Goal: Obtain resource: Download file/media

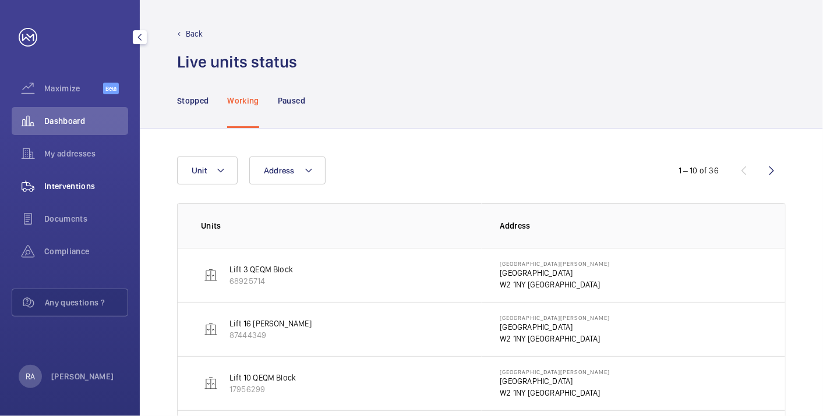
click at [66, 183] on span "Interventions" at bounding box center [86, 187] width 84 height 12
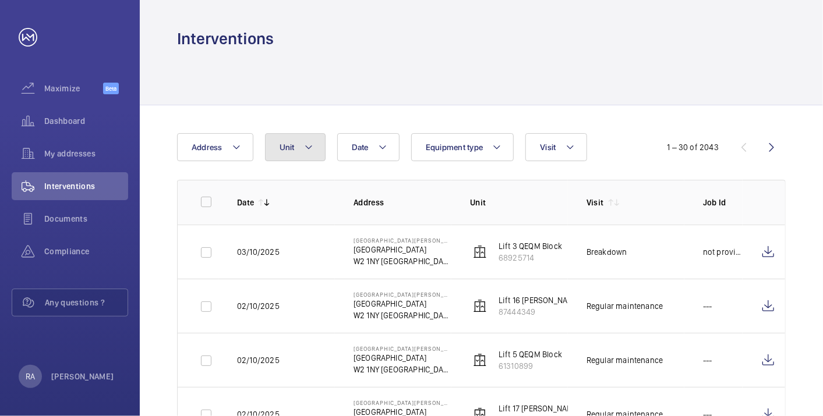
click at [312, 141] on button "Unit" at bounding box center [295, 147] width 61 height 28
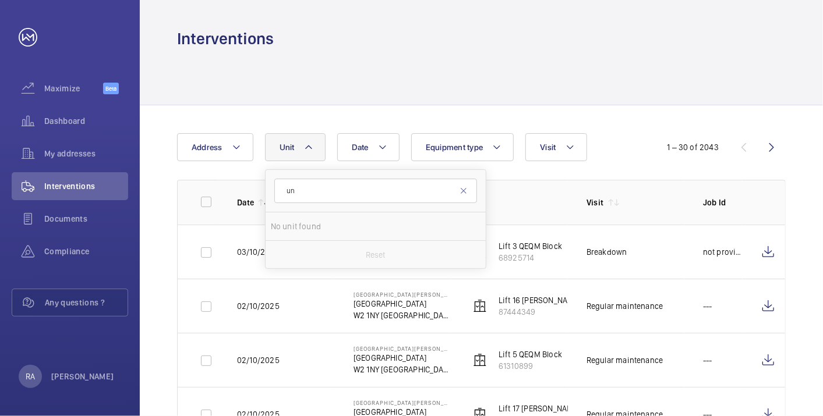
type input "u"
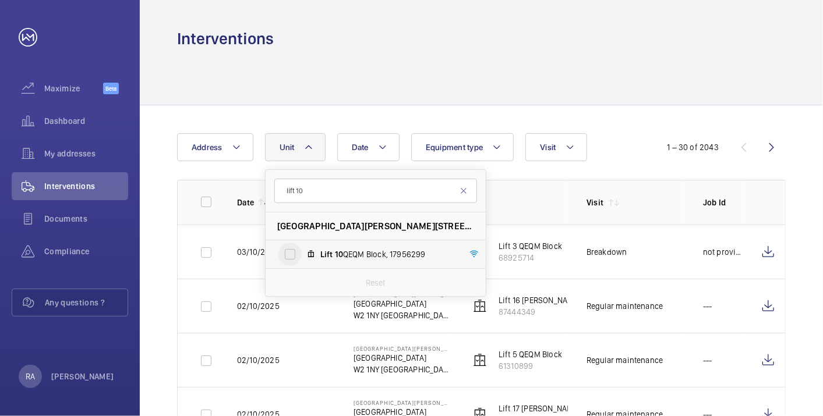
type input "lift 10"
click at [289, 253] on input "Lift 10 QEQM Block, 17956299" at bounding box center [289, 254] width 23 height 23
checkbox input "true"
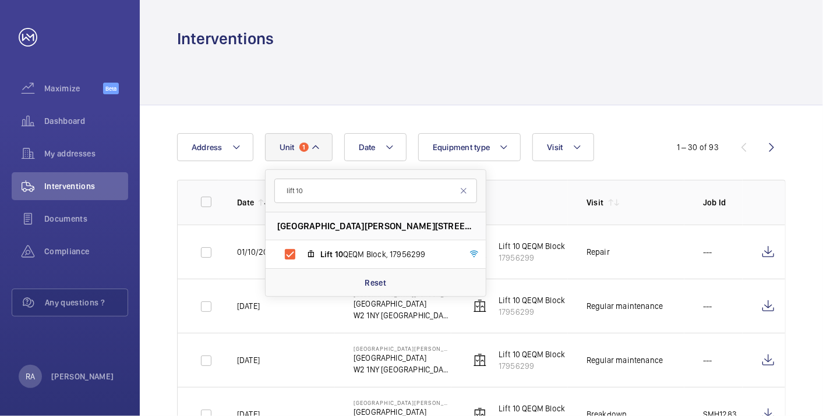
click at [568, 105] on div at bounding box center [481, 76] width 609 height 55
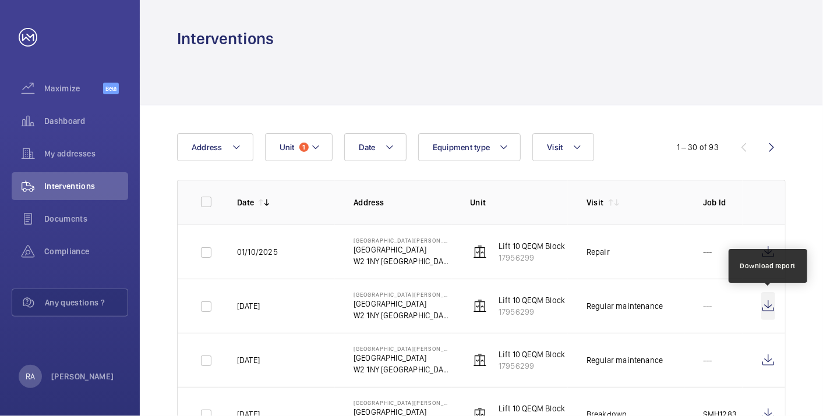
click at [769, 307] on wm-front-icon-button at bounding box center [768, 306] width 14 height 28
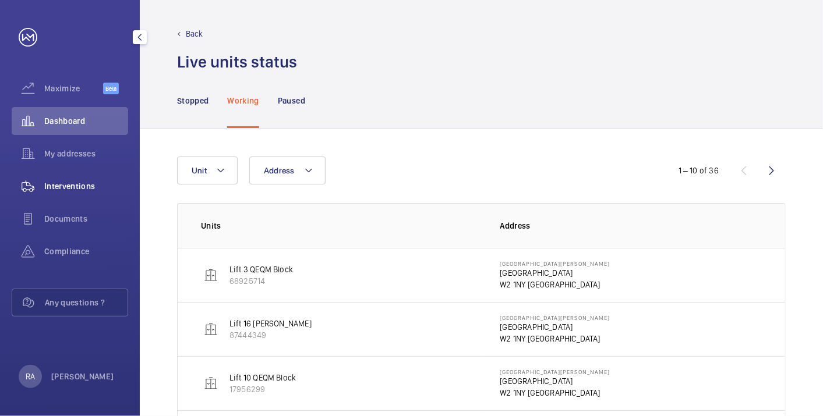
click at [61, 184] on span "Interventions" at bounding box center [86, 187] width 84 height 12
